Goal: Task Accomplishment & Management: Manage account settings

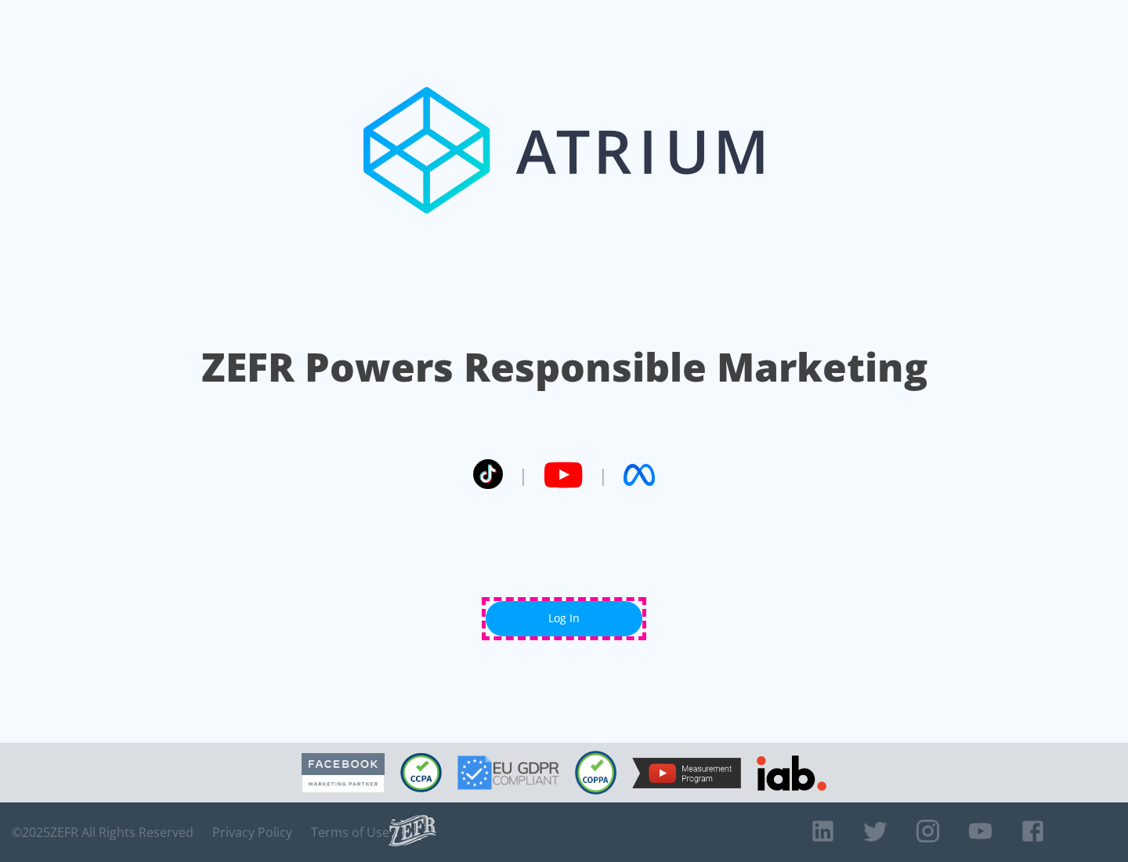
click at [564, 618] on link "Log In" at bounding box center [564, 618] width 157 height 35
